Goal: Task Accomplishment & Management: Complete application form

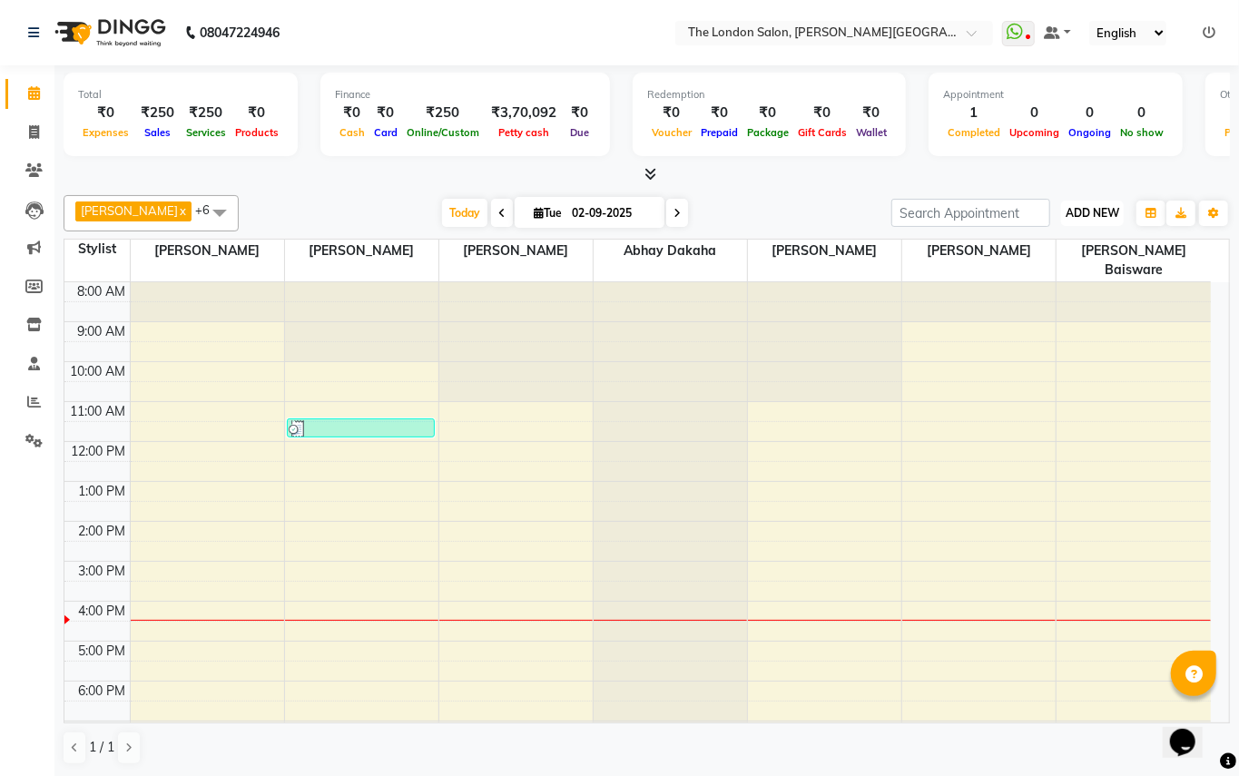
click at [1086, 219] on span "ADD NEW" at bounding box center [1092, 213] width 54 height 14
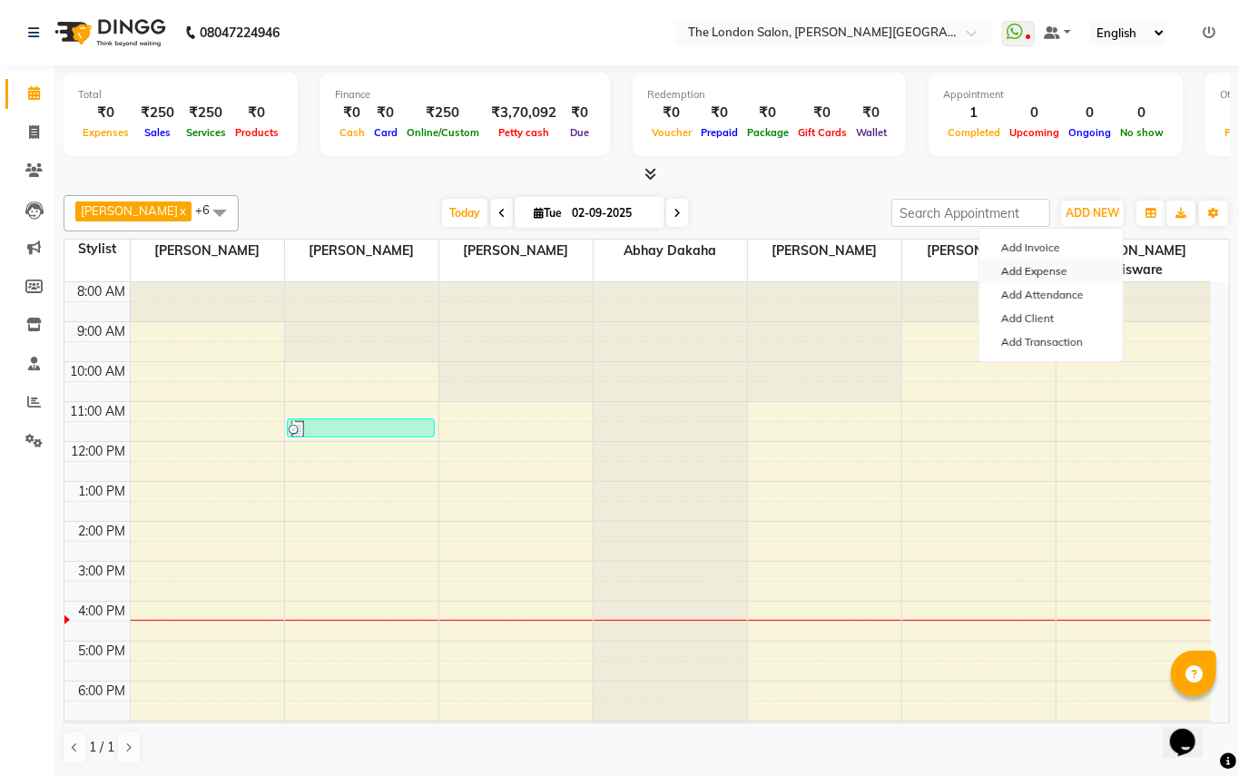
click at [1058, 269] on link "Add Expense" at bounding box center [1050, 272] width 143 height 24
select select "3518"
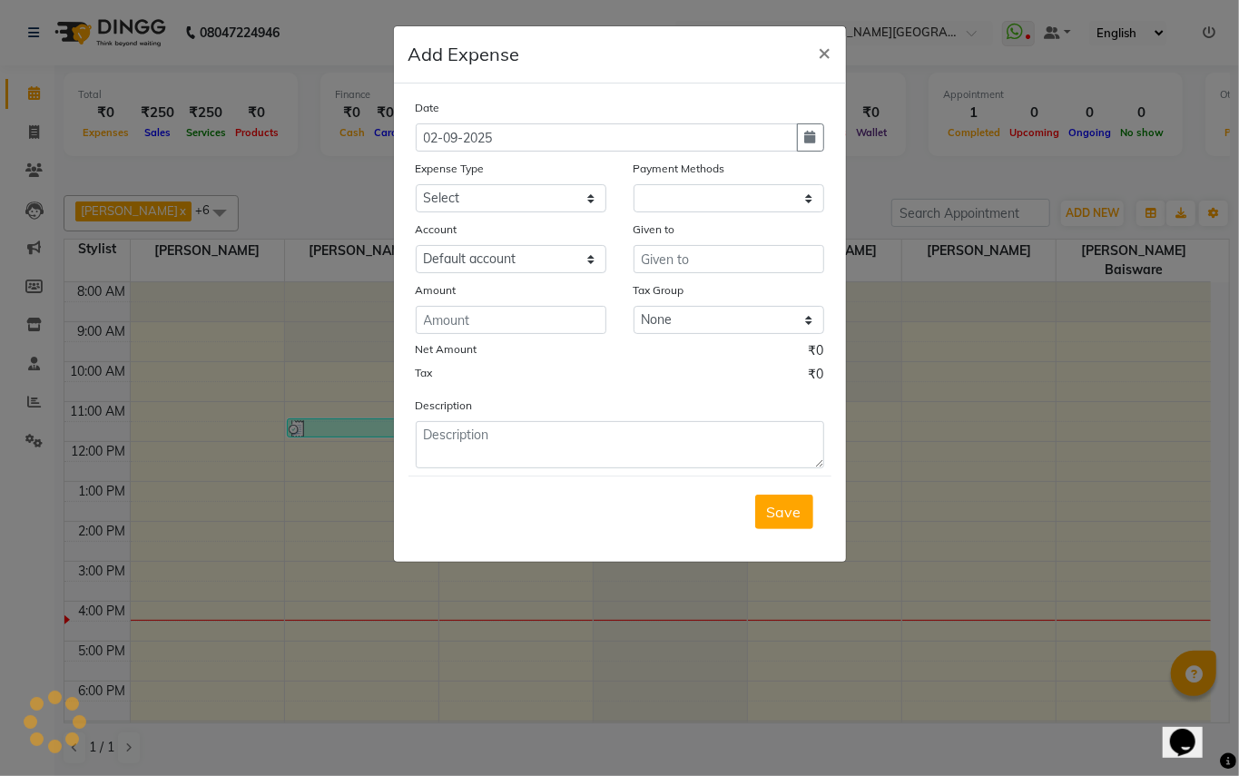
select select "1"
select select "3517"
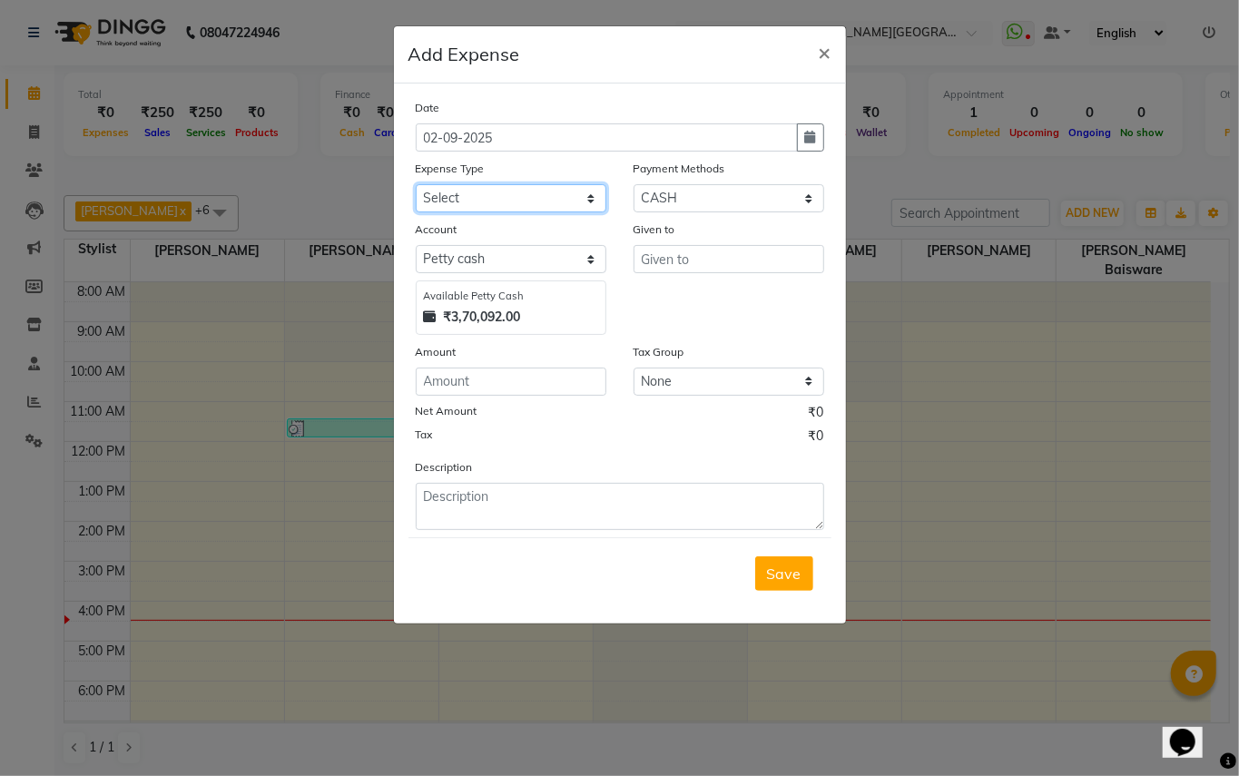
click at [577, 186] on select "Select Advance Salary Bank charges Car maintenance Cash transfer to bank Cash t…" at bounding box center [511, 198] width 191 height 28
select select "7107"
click at [416, 184] on select "Select Advance Salary Bank charges Car maintenance Cash transfer to bank Cash t…" at bounding box center [511, 198] width 191 height 28
click at [729, 241] on div "Given to" at bounding box center [728, 232] width 191 height 25
click at [729, 260] on input "text" at bounding box center [728, 259] width 191 height 28
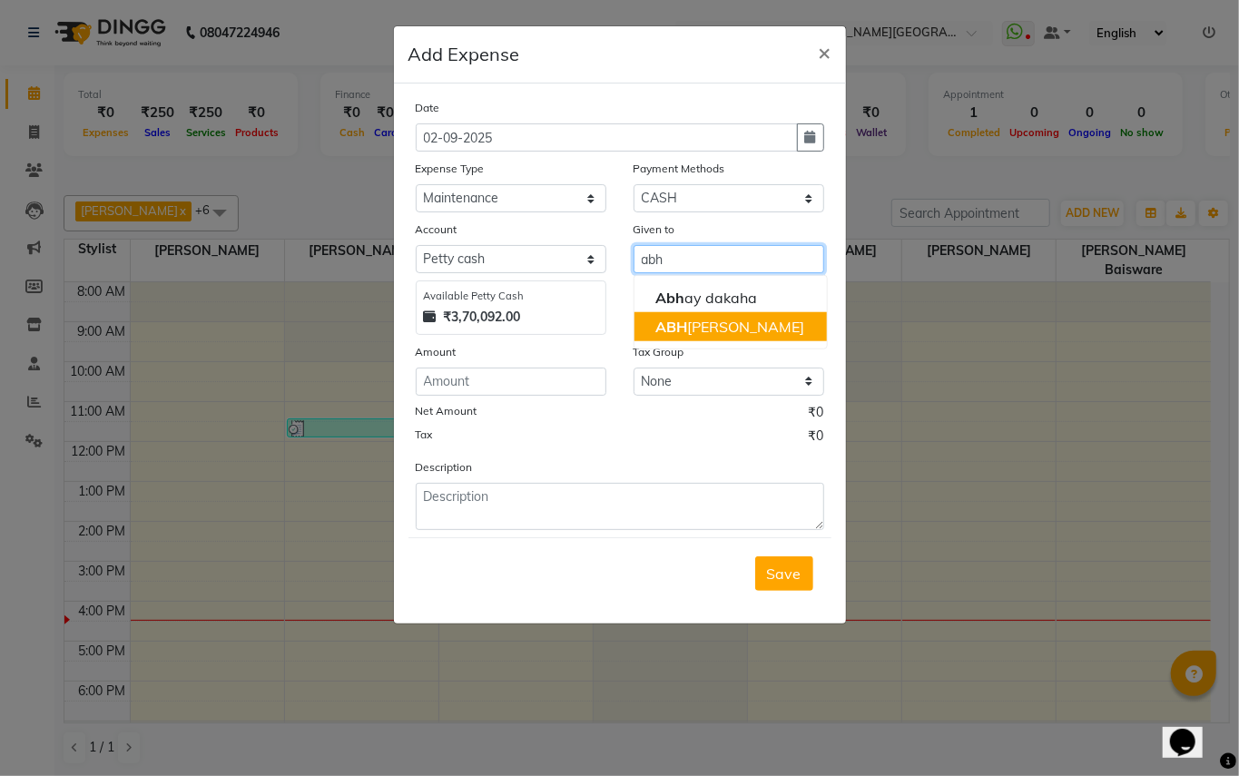
click at [719, 333] on ngb-highlight "[PERSON_NAME]" at bounding box center [729, 327] width 149 height 18
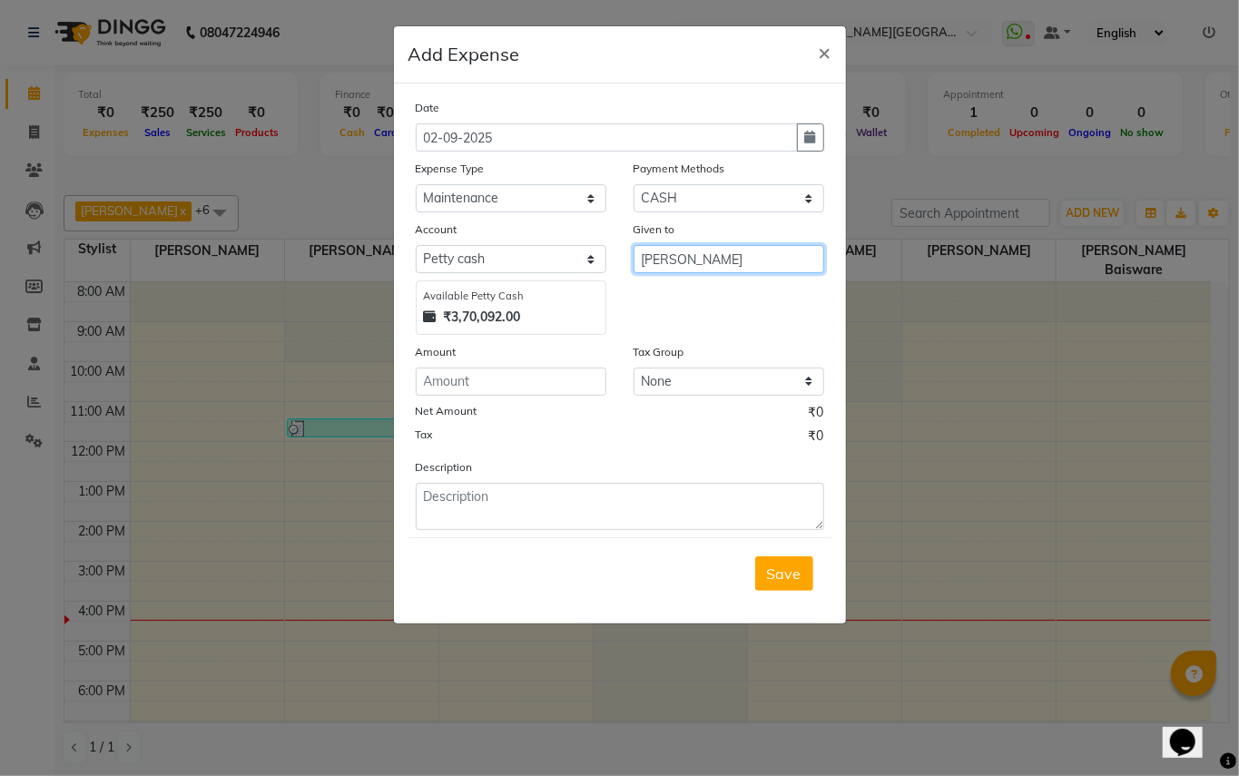
click at [782, 264] on input "[PERSON_NAME]" at bounding box center [728, 259] width 191 height 28
type input "[PERSON_NAME]"
click at [741, 196] on select "Select Other Cards UPI CASH CUSTOM CARD Prepaid" at bounding box center [728, 198] width 191 height 28
select select "33"
click at [633, 184] on select "Select Other Cards UPI CASH CUSTOM CARD Prepaid" at bounding box center [728, 198] width 191 height 28
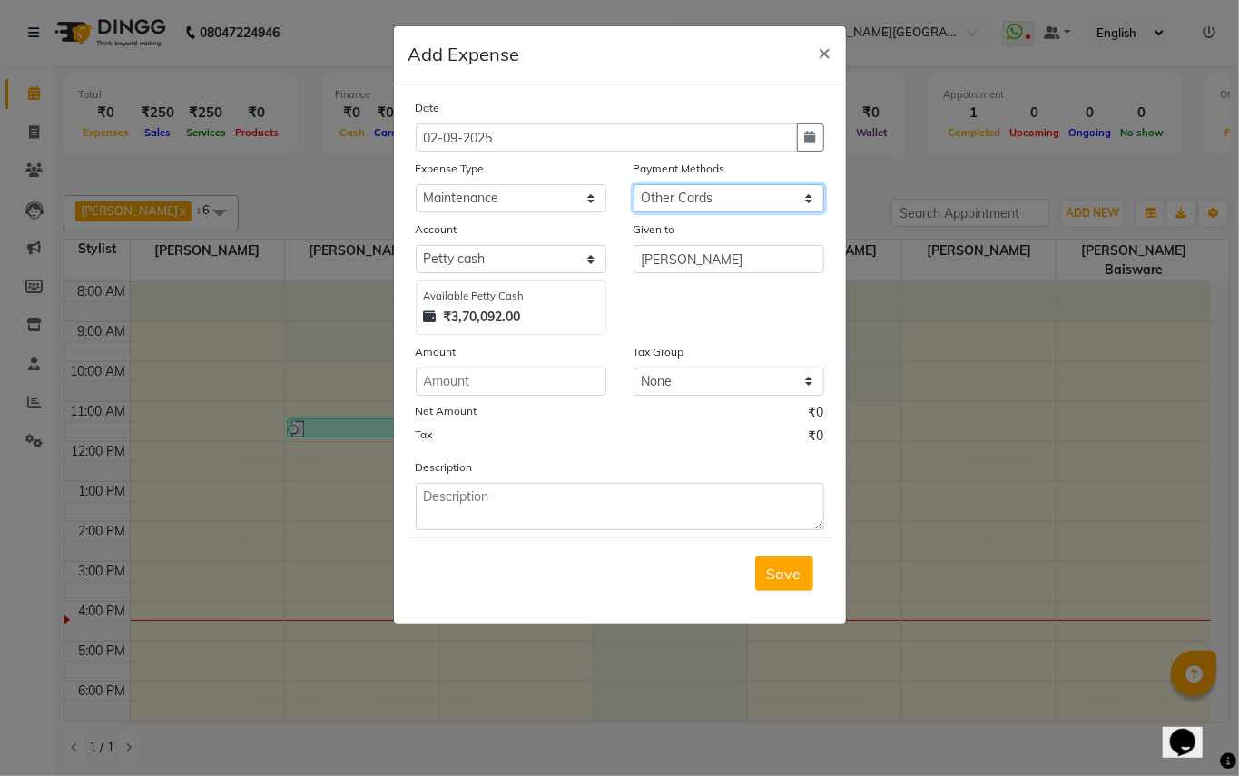
select select "3518"
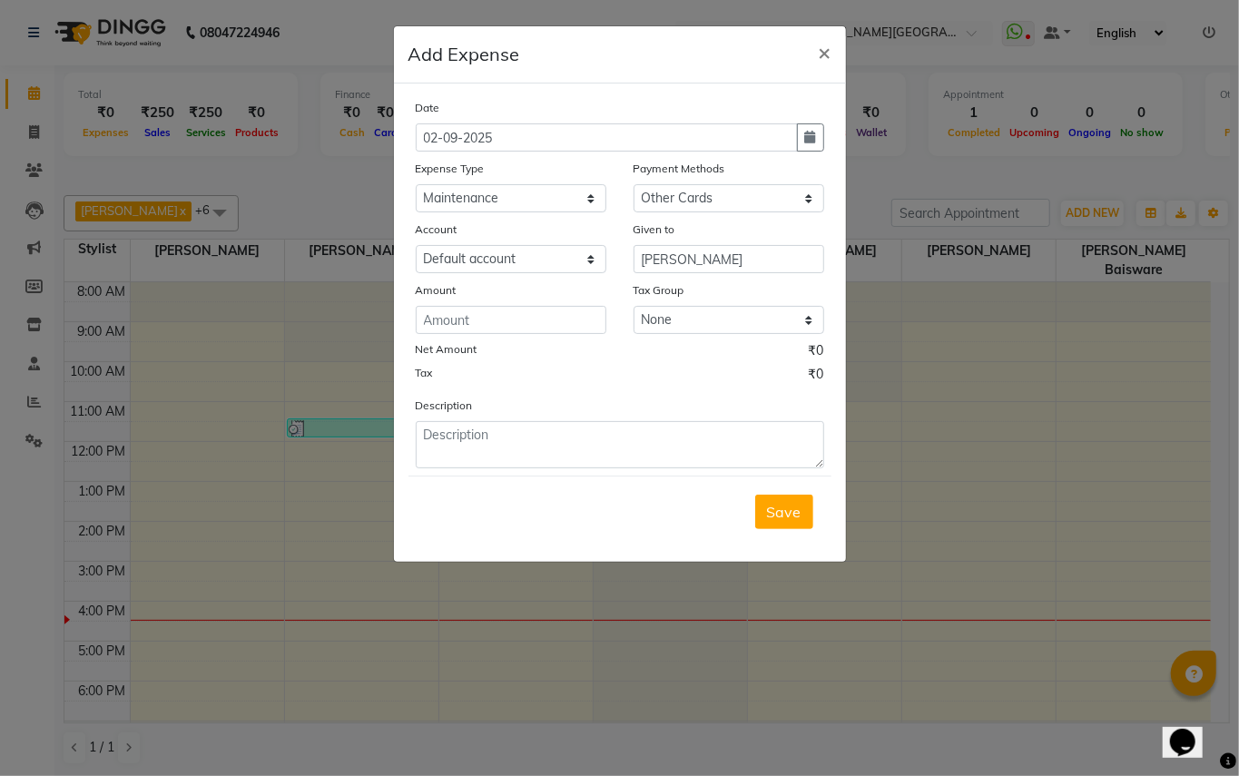
click at [764, 162] on div "Payment Methods" at bounding box center [728, 171] width 191 height 25
click at [761, 193] on select "Select Other Cards UPI CASH CUSTOM CARD Prepaid" at bounding box center [728, 198] width 191 height 28
select select "8"
click at [633, 184] on select "Select Other Cards UPI CASH CUSTOM CARD Prepaid" at bounding box center [728, 198] width 191 height 28
click at [543, 314] on input "number" at bounding box center [511, 320] width 191 height 28
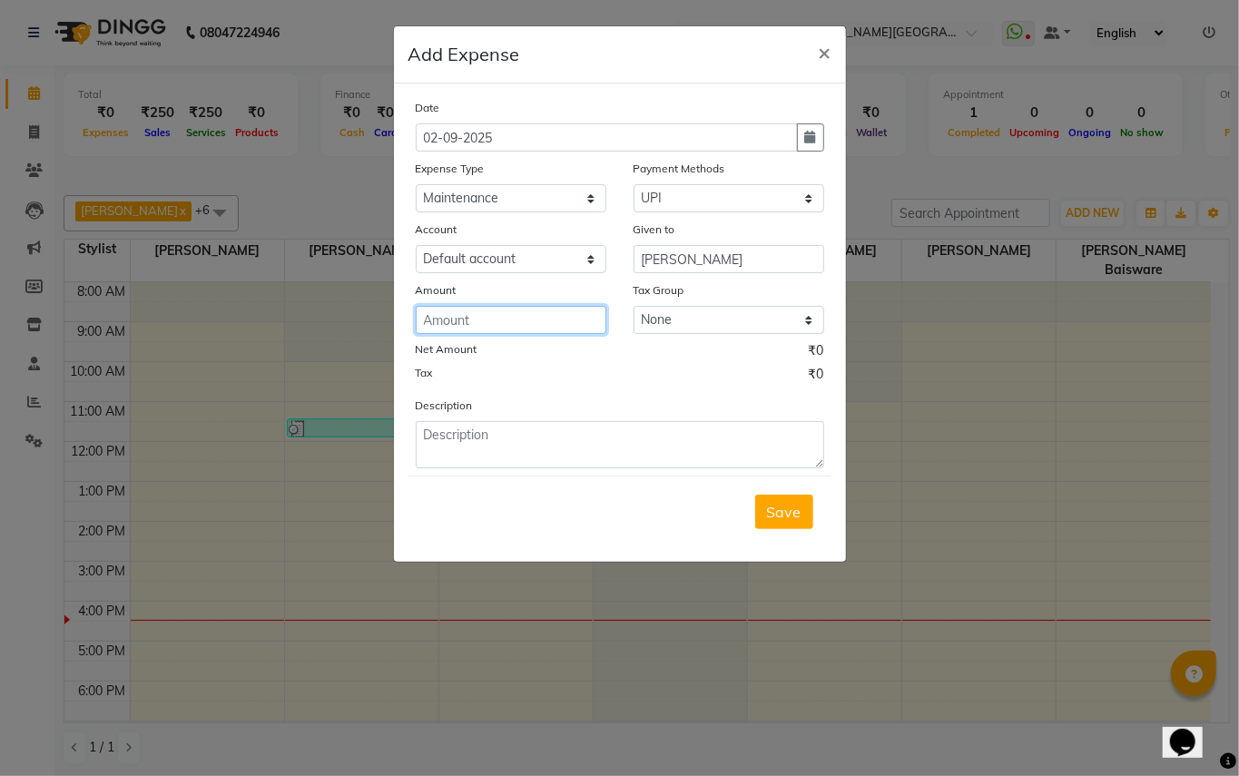
type input "5"
type input "859"
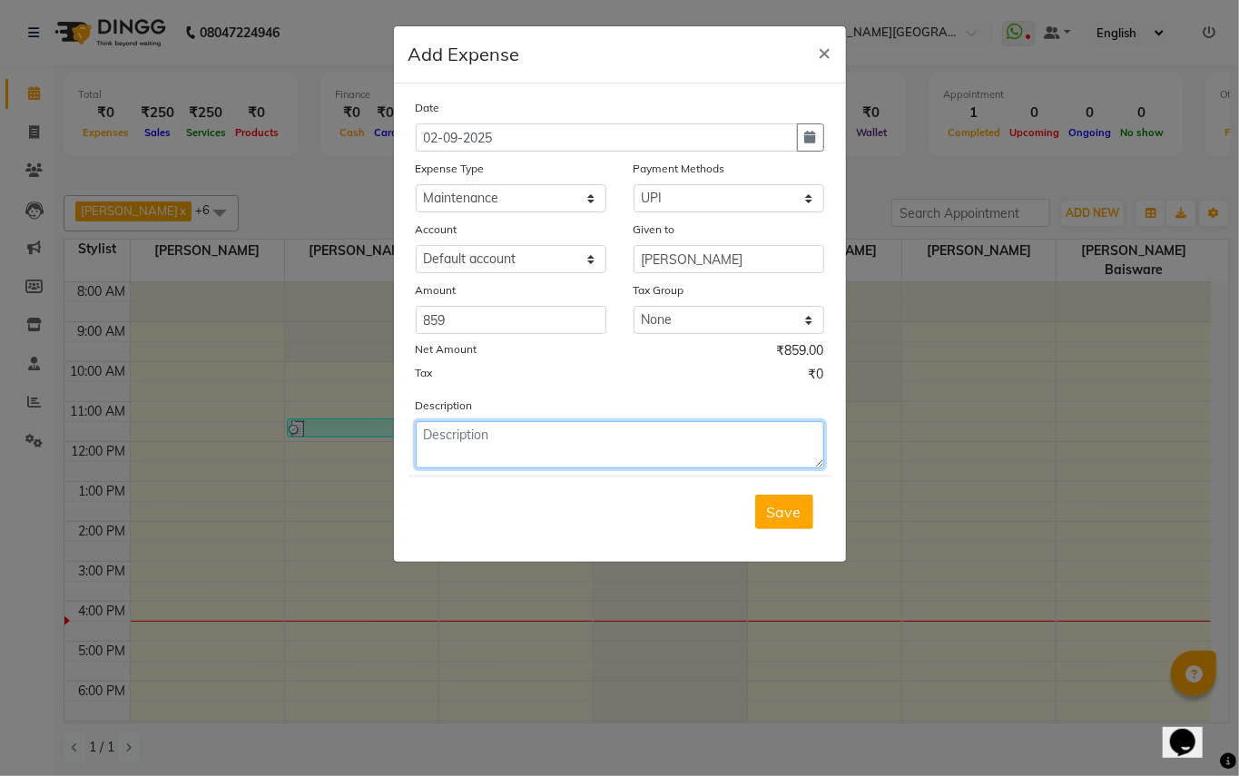
click at [557, 451] on textarea at bounding box center [620, 444] width 408 height 47
click at [461, 434] on textarea "859 rs for a mobile recharge" at bounding box center [620, 444] width 408 height 47
type textarea "859 rs given to [PERSON_NAME] for a mobile recharge"
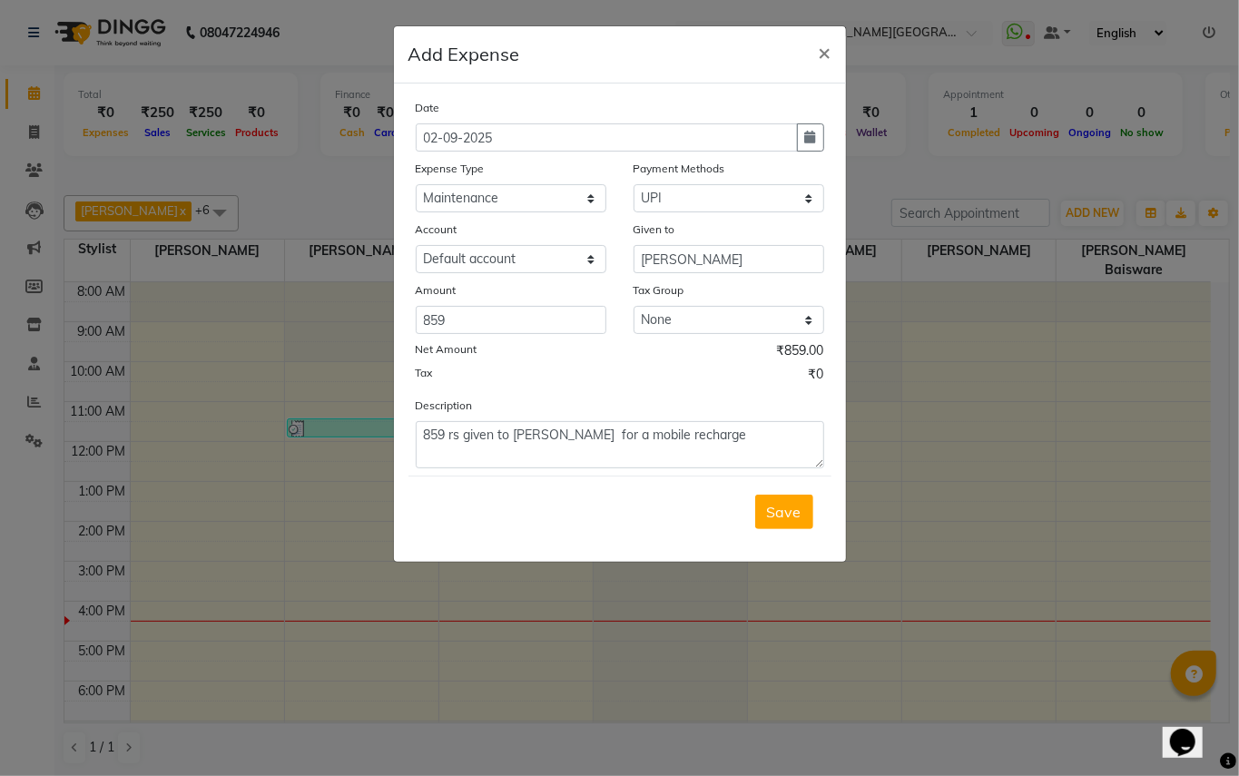
drag, startPoint x: 773, startPoint y: 517, endPoint x: 710, endPoint y: 505, distance: 64.8
click at [774, 513] on span "Save" at bounding box center [784, 512] width 34 height 18
